Goal: Transaction & Acquisition: Purchase product/service

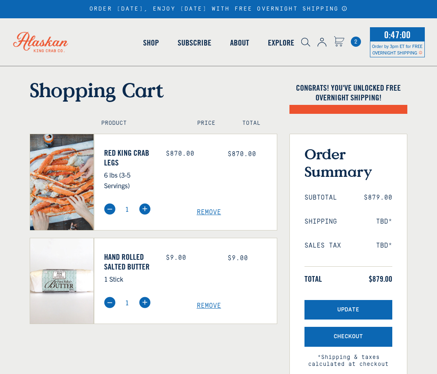
select select "40826594656335"
select select "40826736836687"
select select "40826594656335"
select select "40826736836687"
select select "40826594656335"
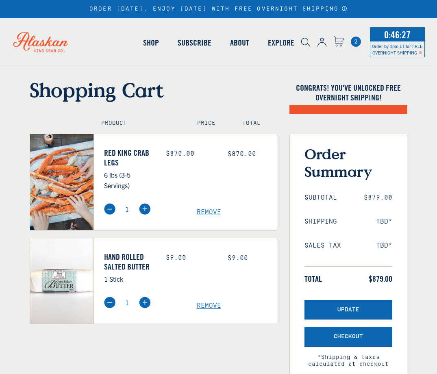
select select "40826736836687"
select select "40826594656335"
select select "40826736836687"
